Goal: Use online tool/utility: Utilize a website feature to perform a specific function

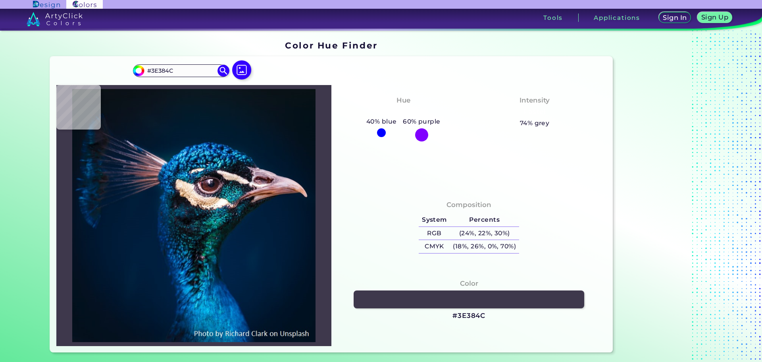
type input "#612c26"
type input "#612C26"
type input "#59373e"
type input "#59373E"
type input "#2c3440"
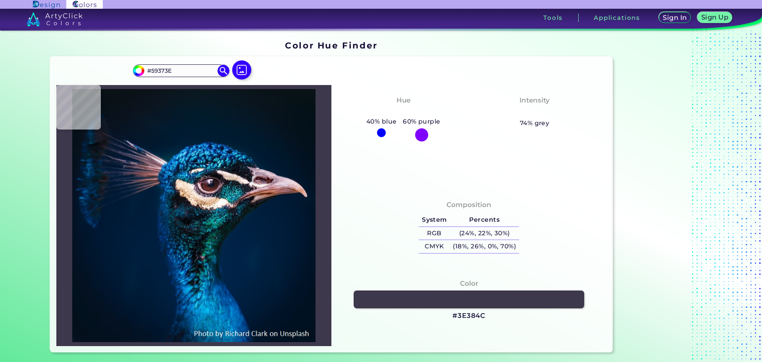
type input "#2C3440"
type input "#273f47"
type input "#273F47"
type input "#242230"
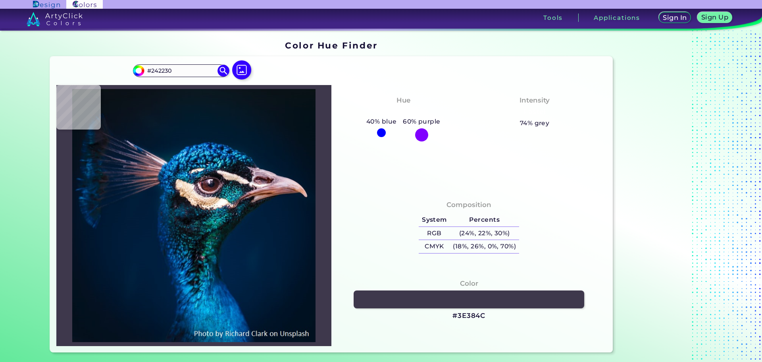
type input "#3f2028"
type input "#3F2028"
type input "#c99fa3"
type input "#C99FA3"
type input "#c78580"
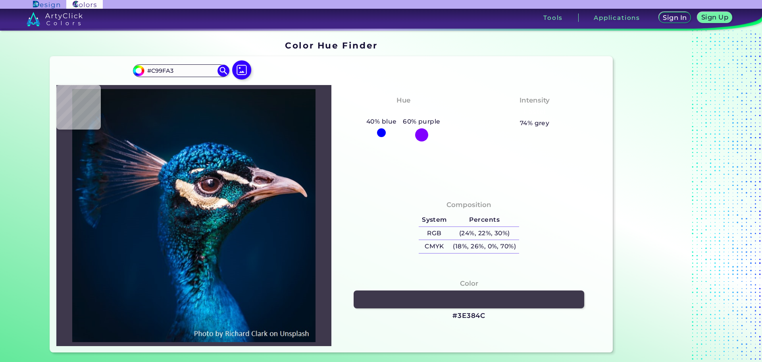
type input "#C78580"
type input "#ae6d6b"
type input "#AE6D6B"
type input "#725550"
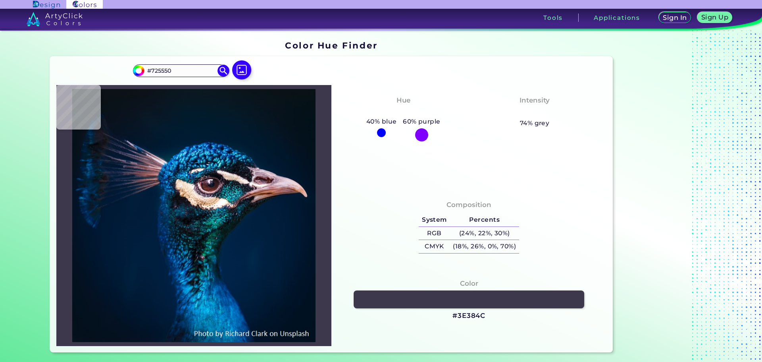
type input "#ddb0b4"
type input "#DDB0B4"
type input "#000000"
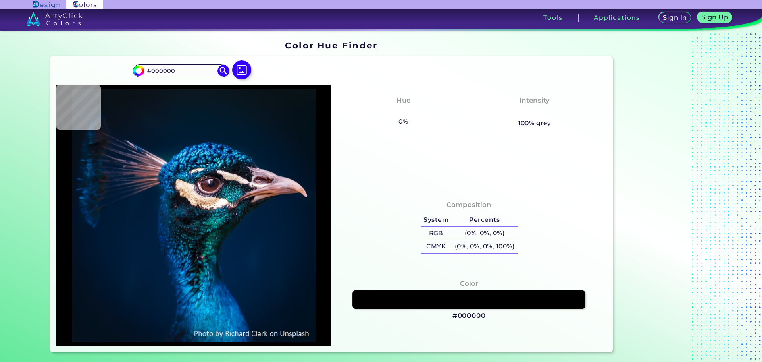
click at [467, 293] on link at bounding box center [469, 299] width 233 height 18
